Goal: Task Accomplishment & Management: Manage account settings

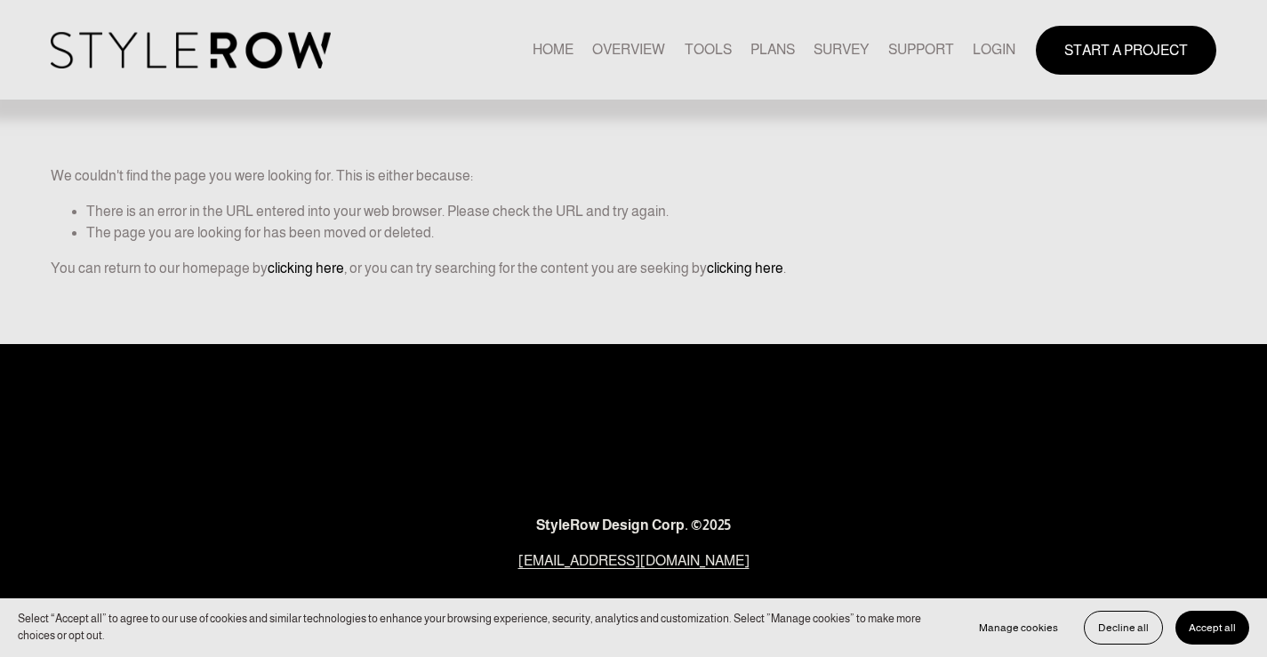
click at [1002, 44] on link "LOGIN" at bounding box center [993, 50] width 43 height 24
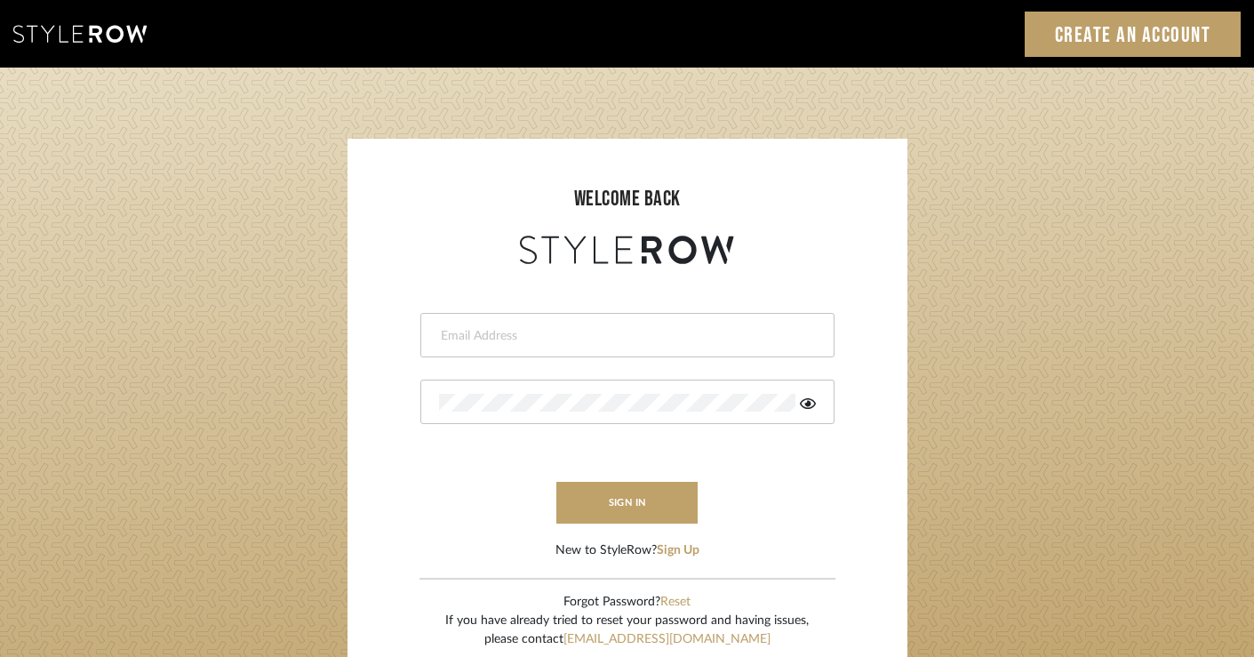
click at [599, 351] on div at bounding box center [627, 335] width 414 height 44
type input "[PERSON_NAME][EMAIL_ADDRESS][DOMAIN_NAME]"
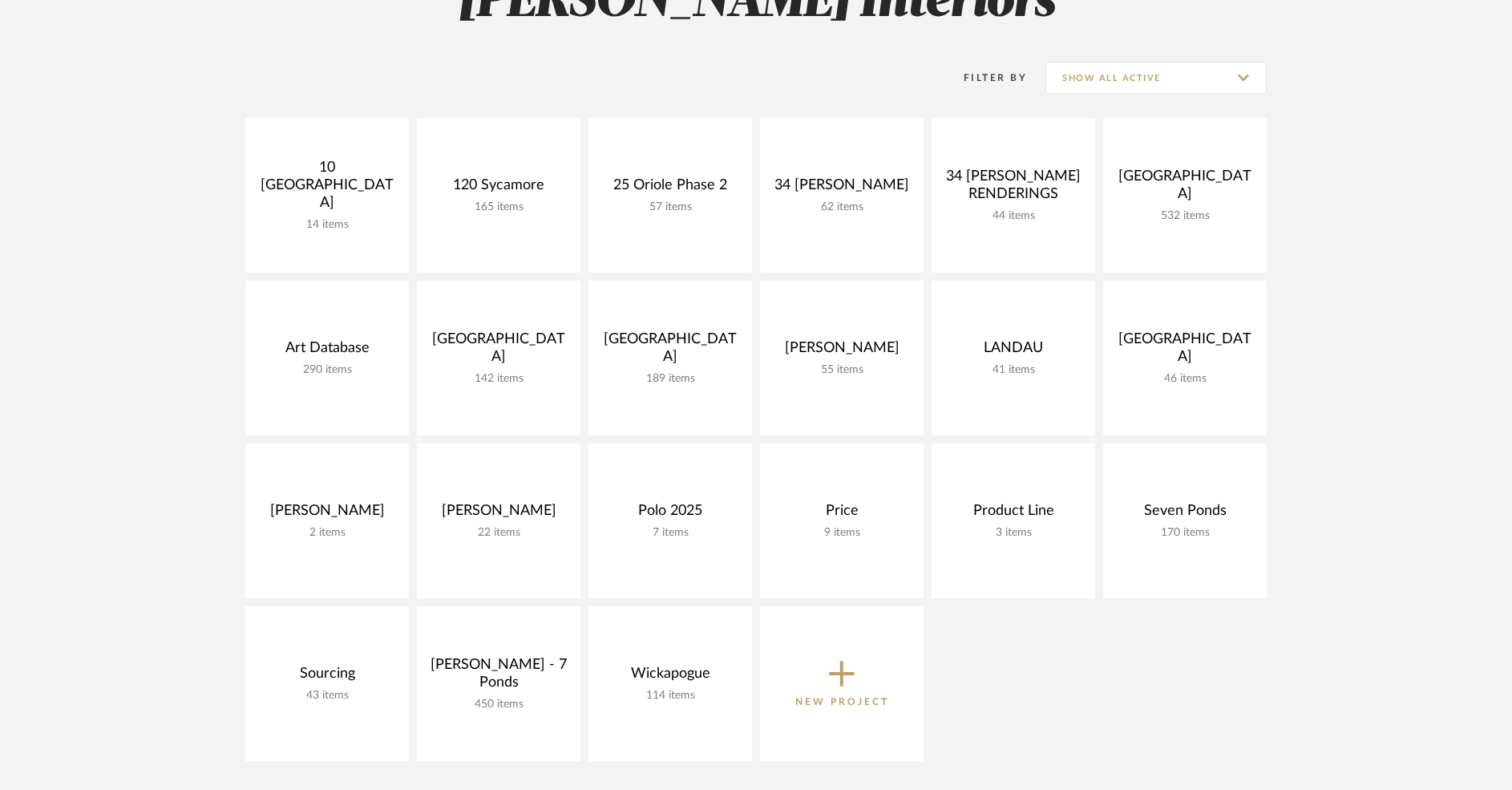
scroll to position [184, 0]
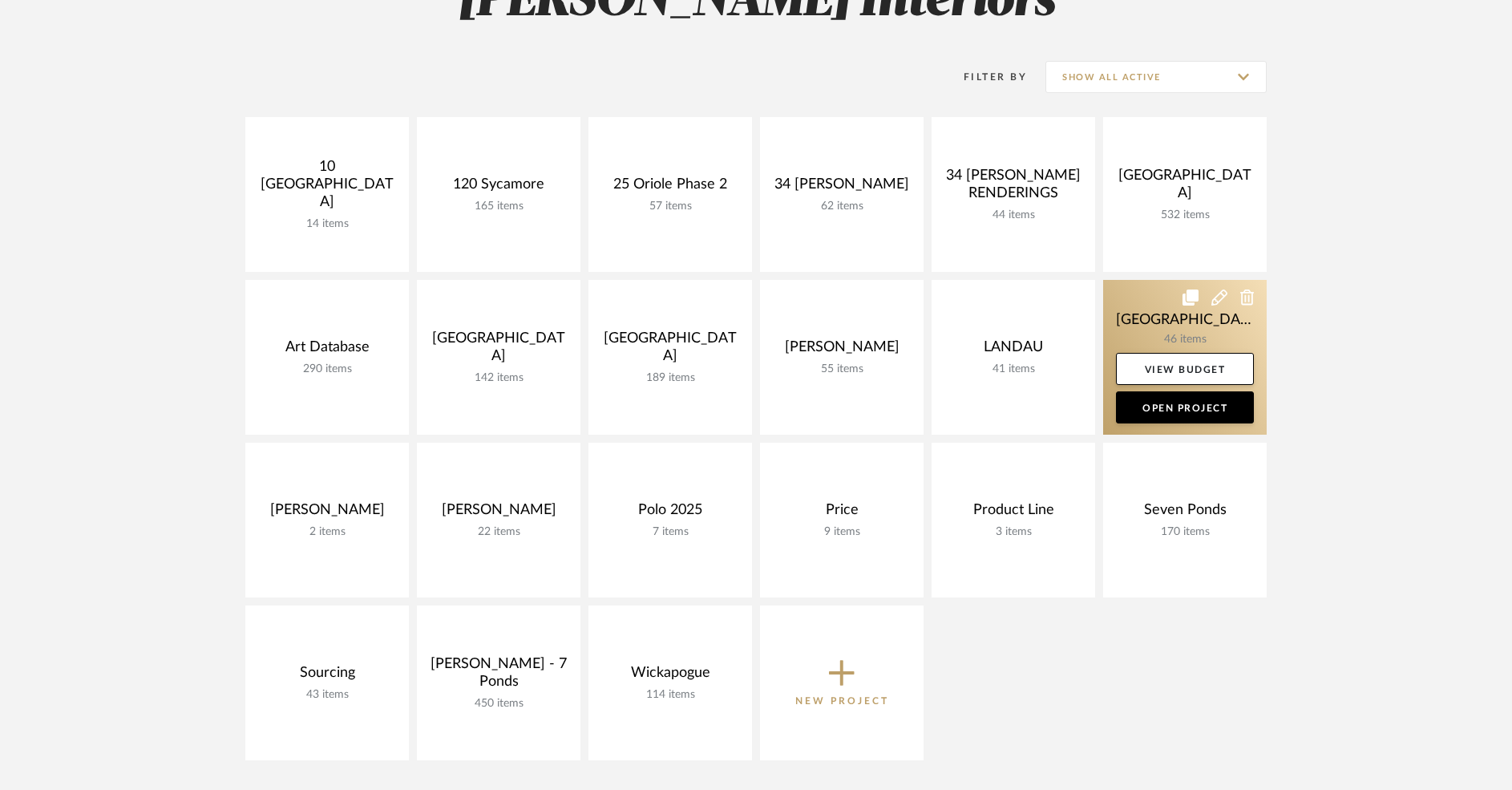
click at [1165, 327] on link at bounding box center [1185, 357] width 163 height 155
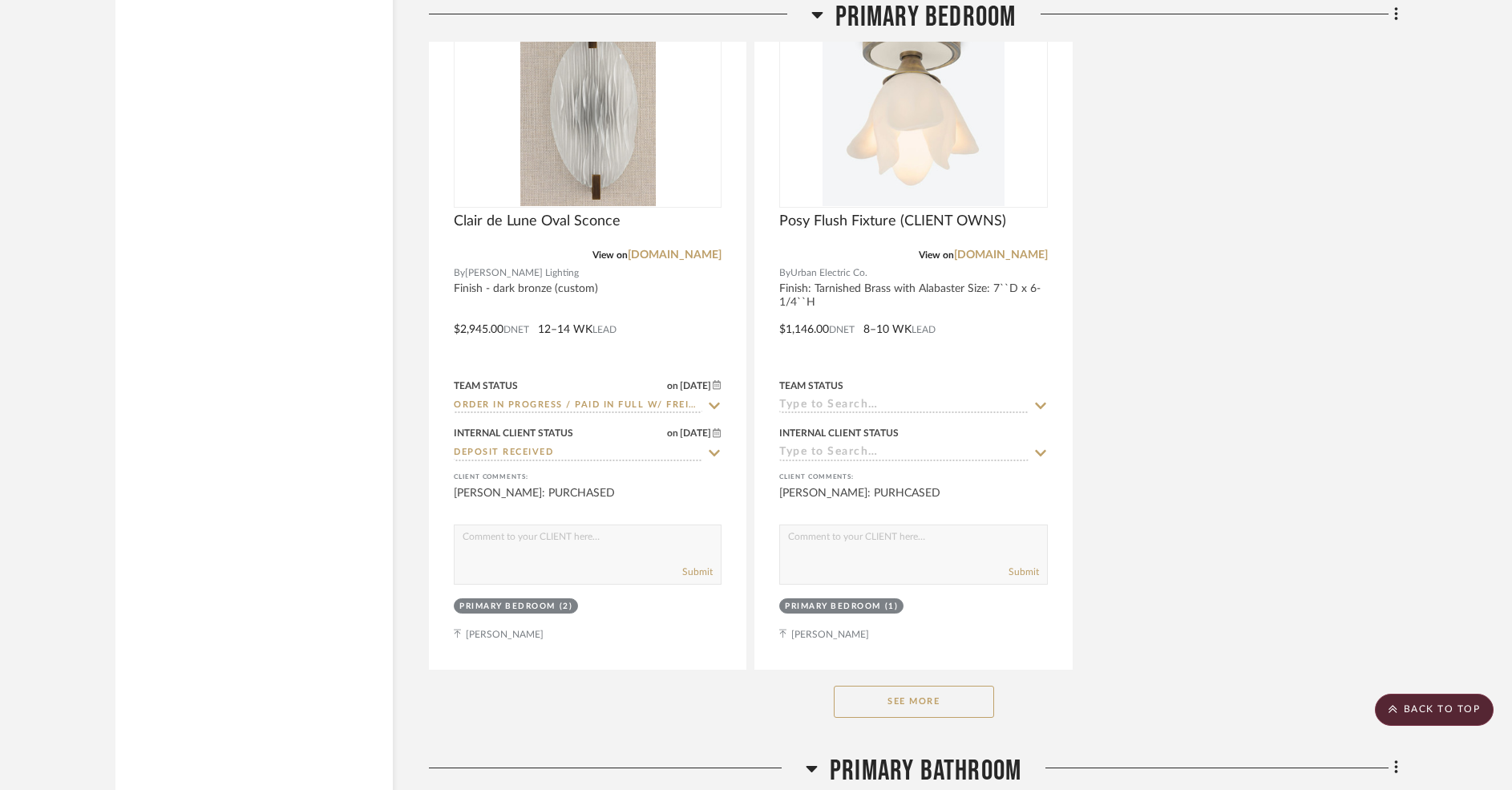
scroll to position [9239, 0]
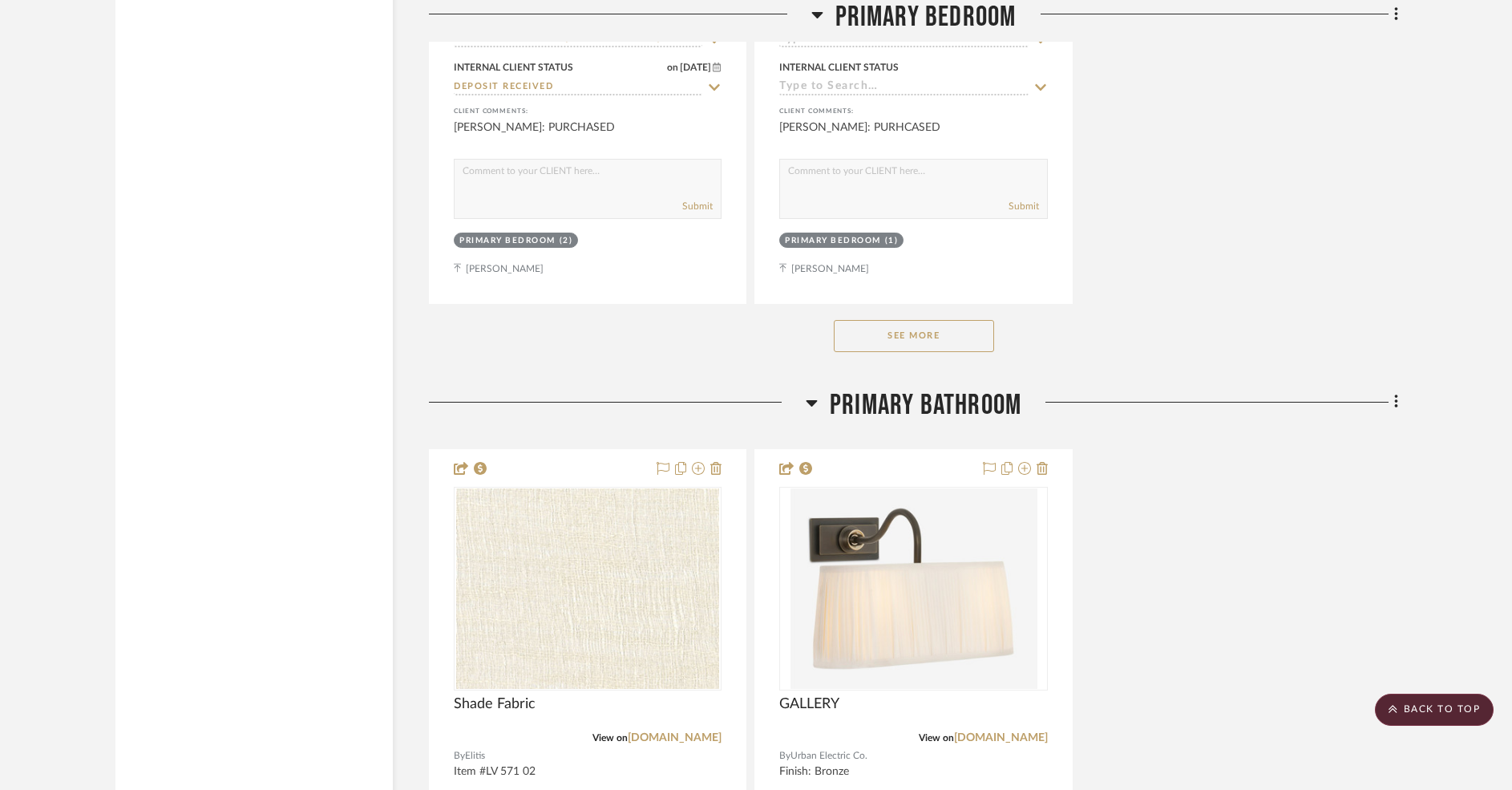
click at [937, 320] on button "See More" at bounding box center [914, 336] width 161 height 32
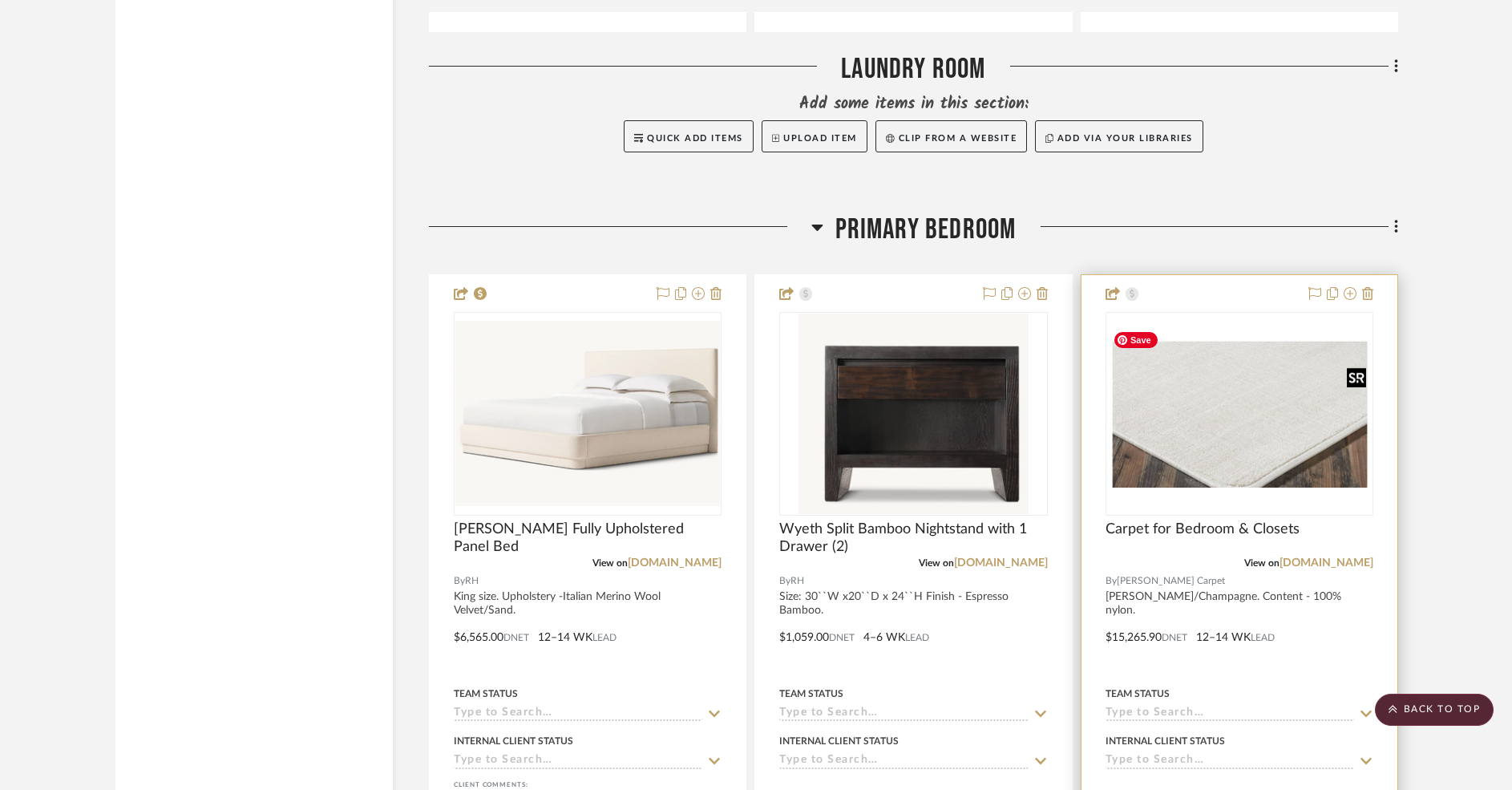
scroll to position [7167, 0]
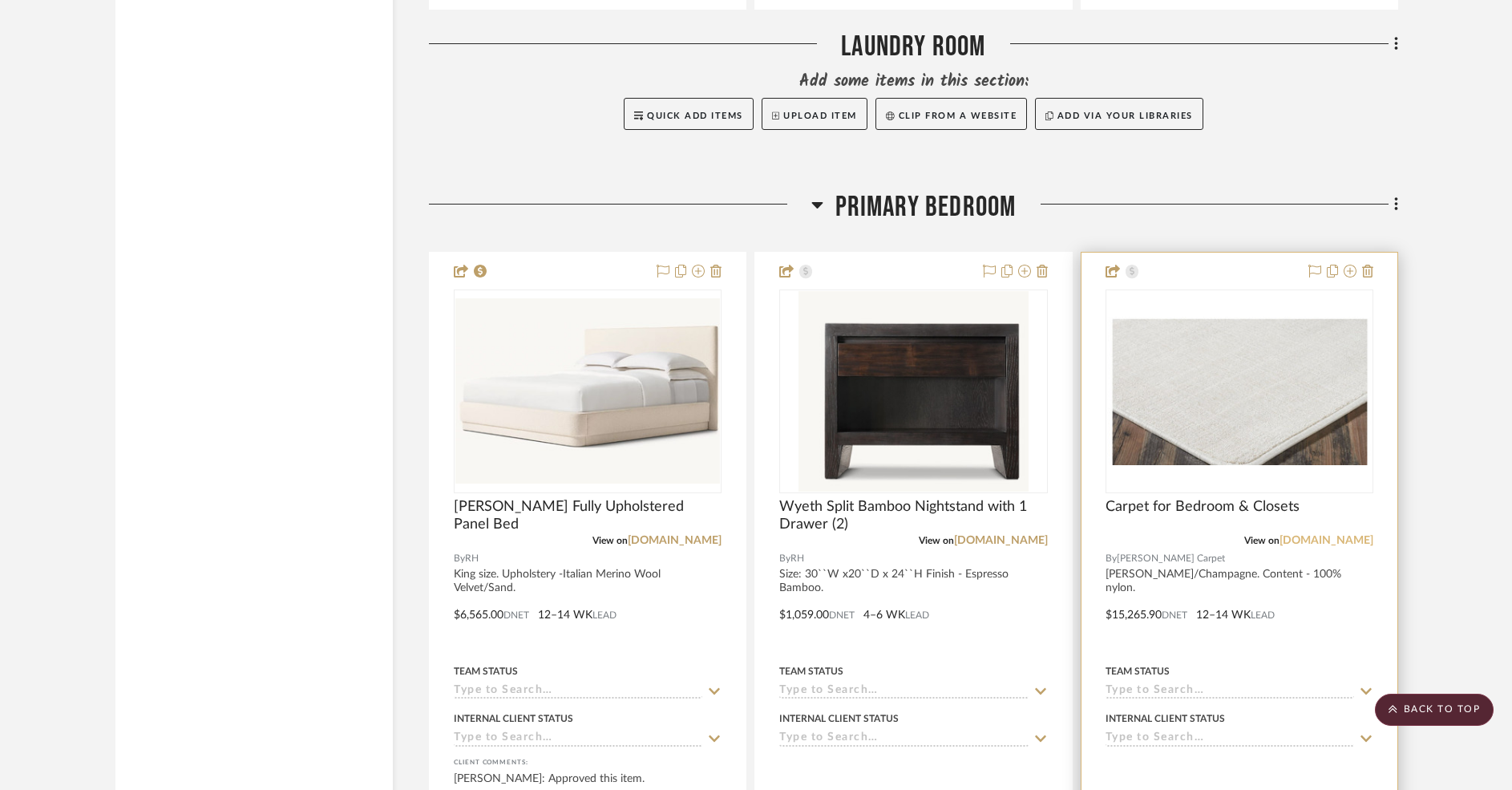
click at [1322, 535] on link "starkcarpet.com" at bounding box center [1327, 540] width 94 height 11
